Goal: Task Accomplishment & Management: Manage account settings

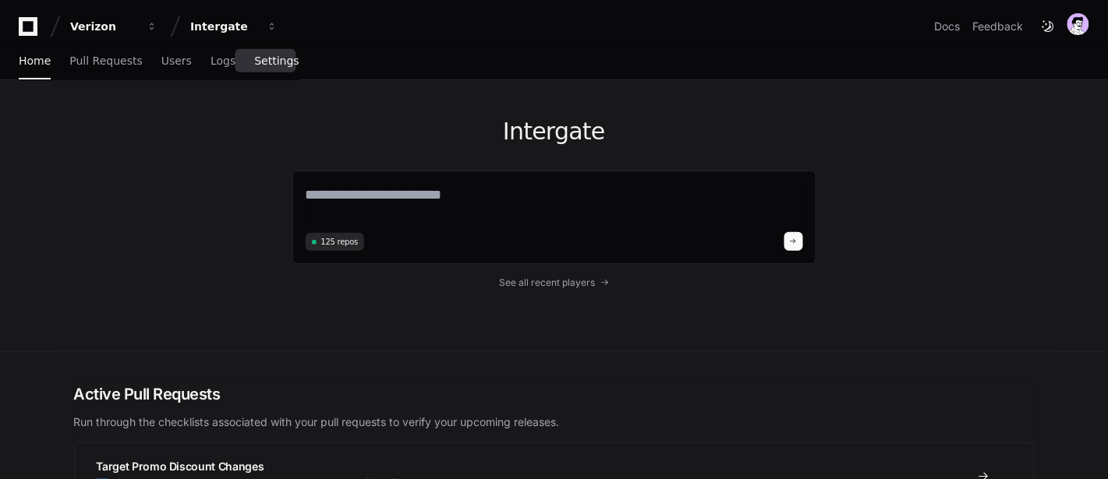
click at [267, 53] on link "Settings" at bounding box center [276, 62] width 44 height 36
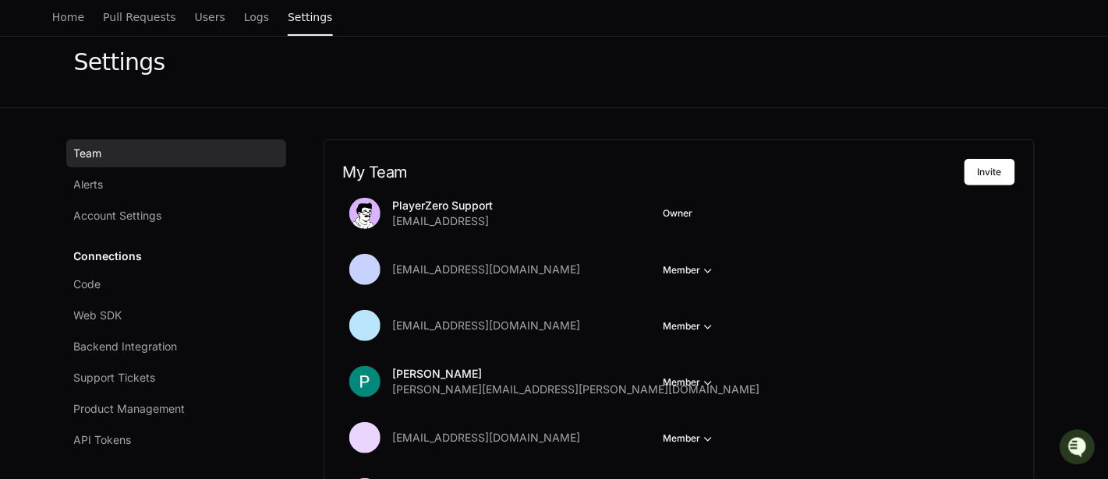
scroll to position [65, 0]
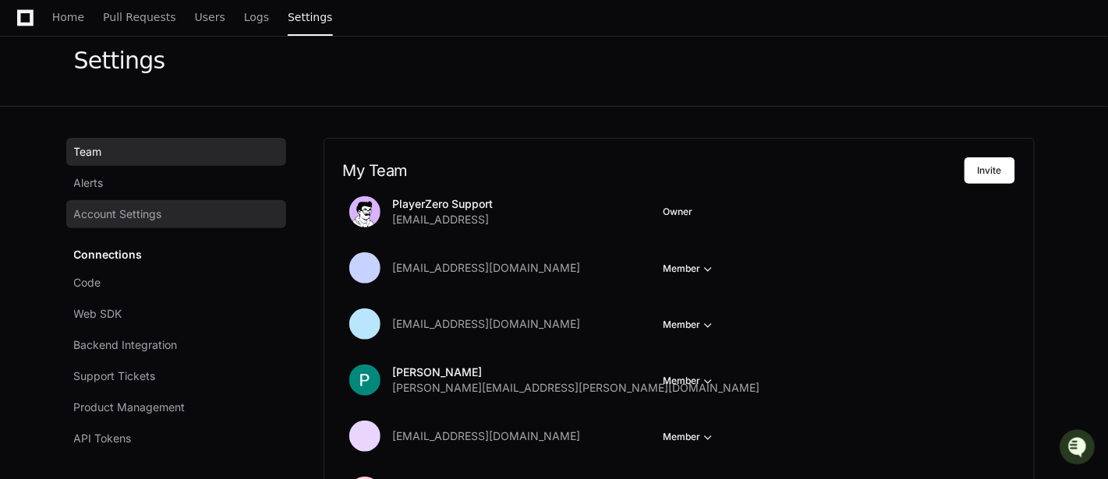
click at [152, 207] on span "Account Settings" at bounding box center [118, 215] width 88 height 16
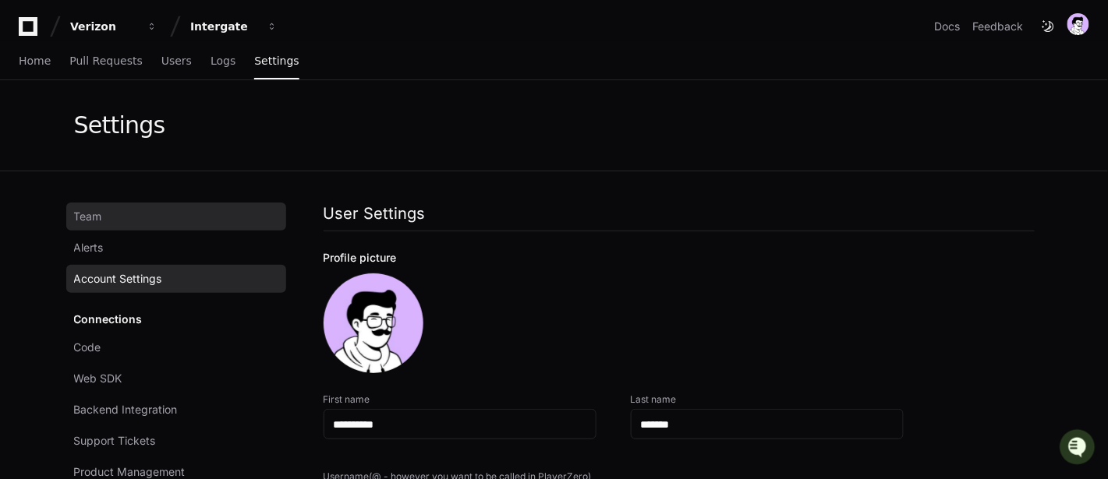
click at [110, 204] on link "Team" at bounding box center [176, 217] width 220 height 28
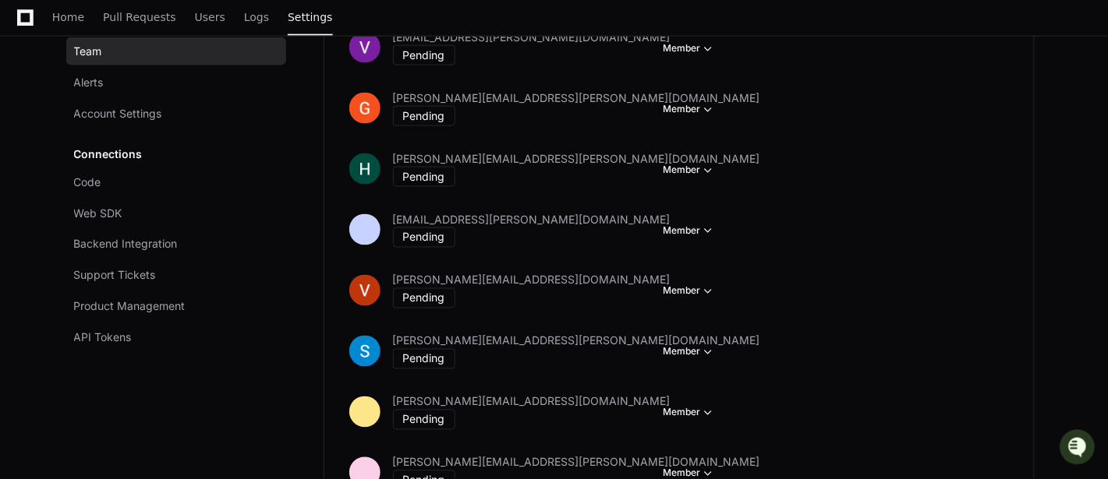
scroll to position [2709, 0]
